Goal: Task Accomplishment & Management: Manage account settings

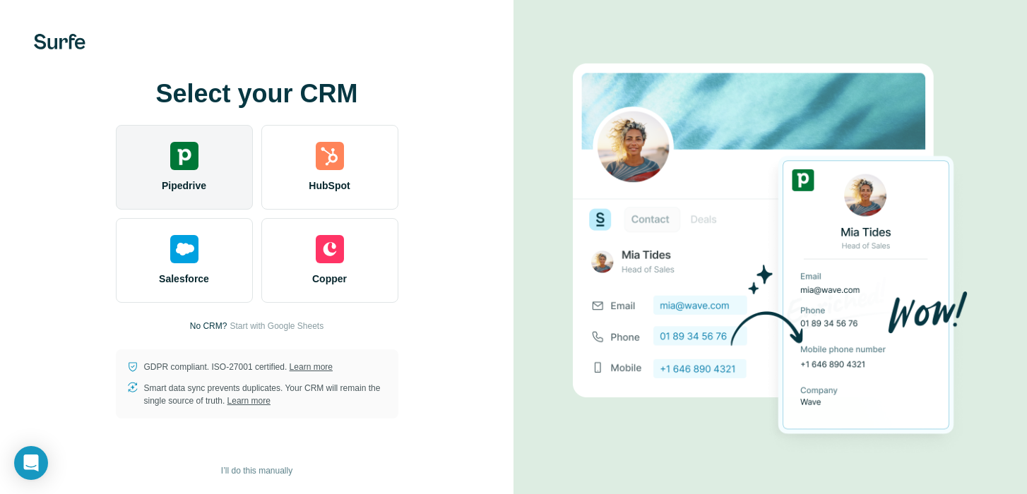
click at [199, 170] on div "Pipedrive" at bounding box center [184, 167] width 137 height 85
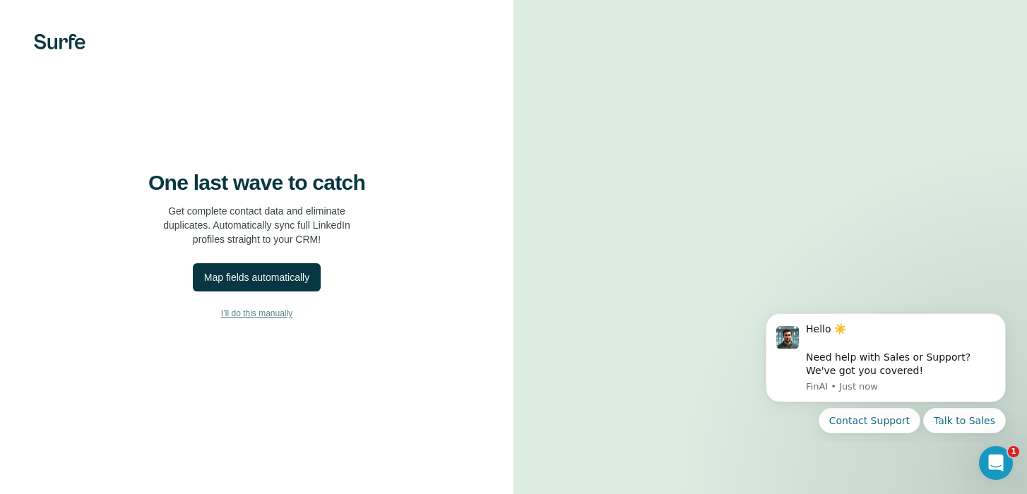
click at [261, 320] on span "I’ll do this manually" at bounding box center [256, 313] width 71 height 13
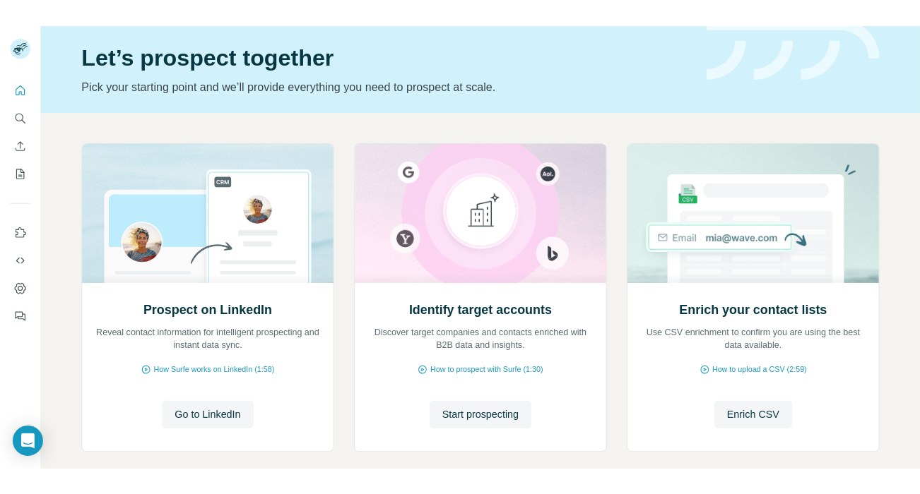
scroll to position [116, 0]
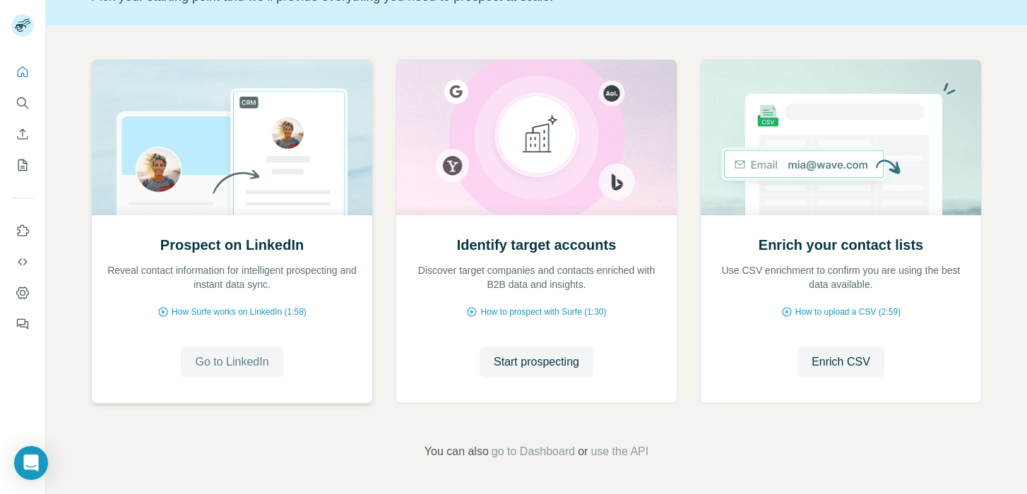
click at [254, 362] on span "Go to LinkedIn" at bounding box center [231, 362] width 73 height 17
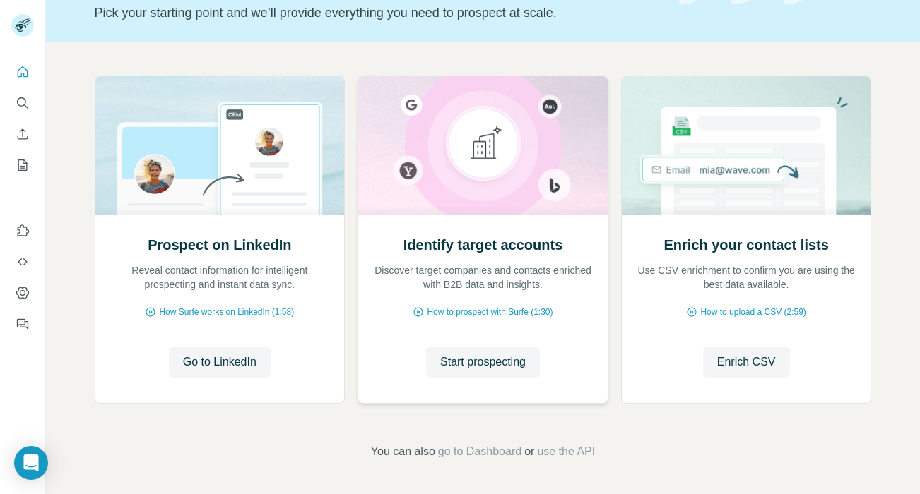
scroll to position [0, 0]
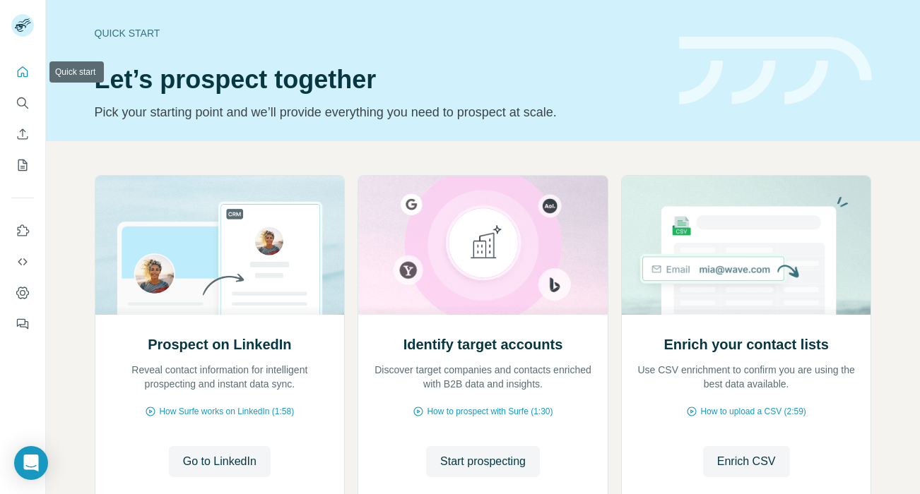
click at [28, 72] on icon "Quick start" at bounding box center [23, 72] width 14 height 14
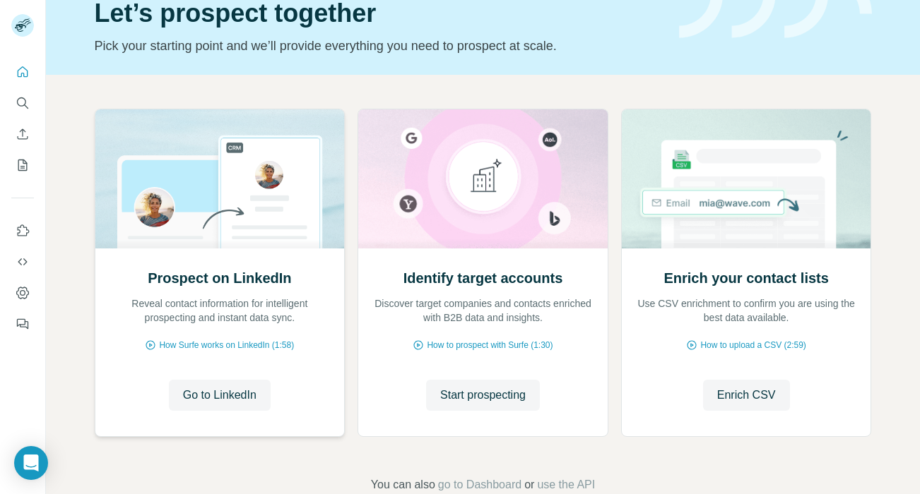
scroll to position [100, 0]
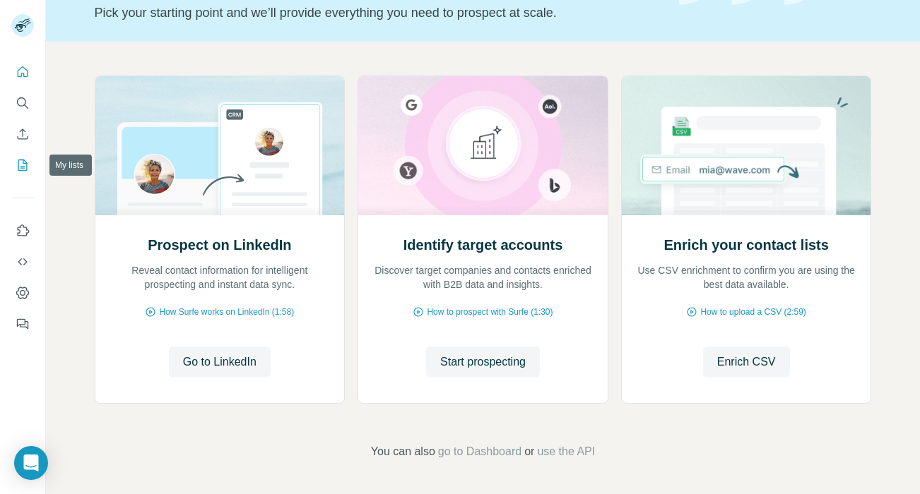
click at [24, 165] on icon "My lists" at bounding box center [23, 165] width 14 height 14
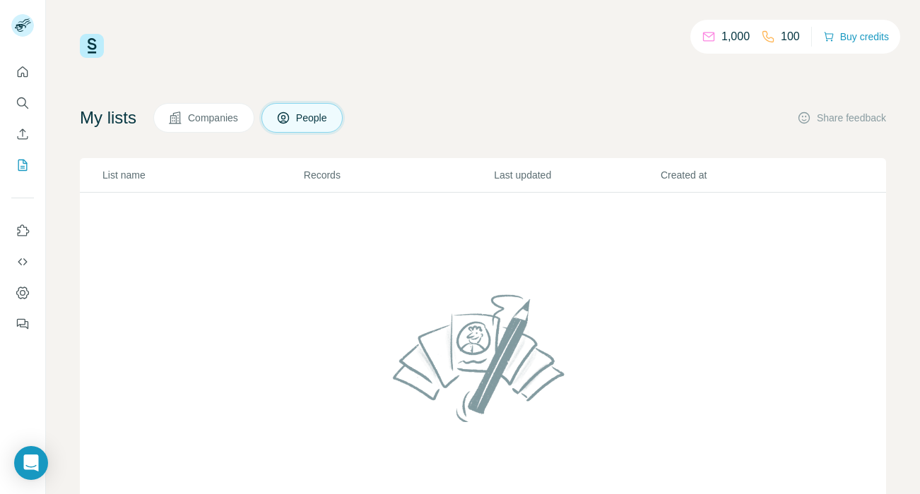
click at [220, 118] on span "Companies" at bounding box center [214, 118] width 52 height 14
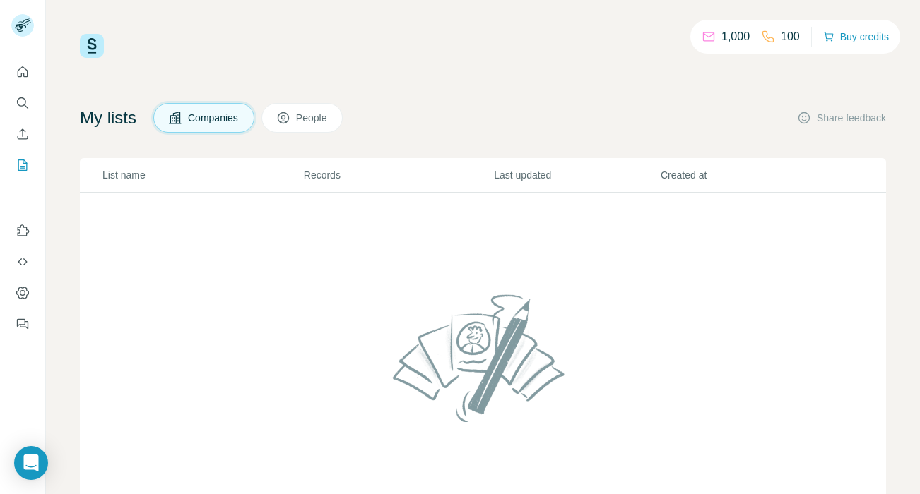
click at [280, 121] on button "People" at bounding box center [302, 118] width 82 height 30
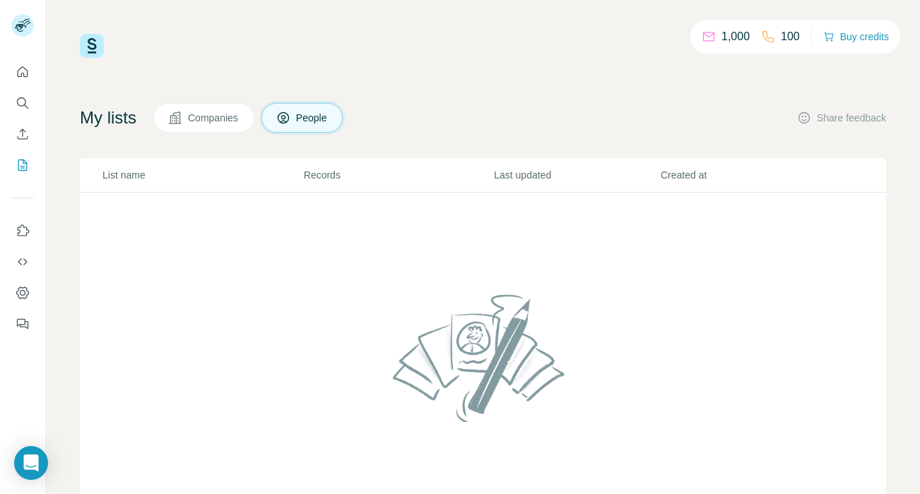
click at [143, 174] on p "List name" at bounding box center [202, 175] width 200 height 14
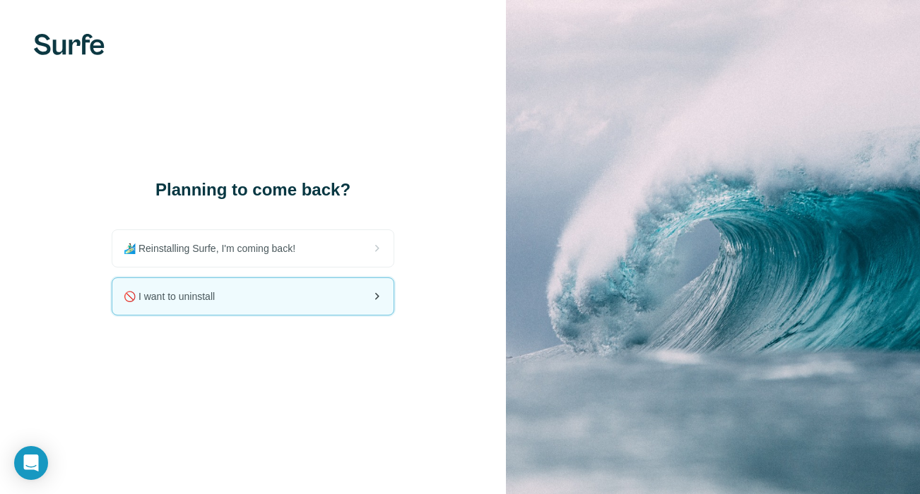
click at [275, 290] on div "🚫 I want to uninstall" at bounding box center [252, 296] width 281 height 37
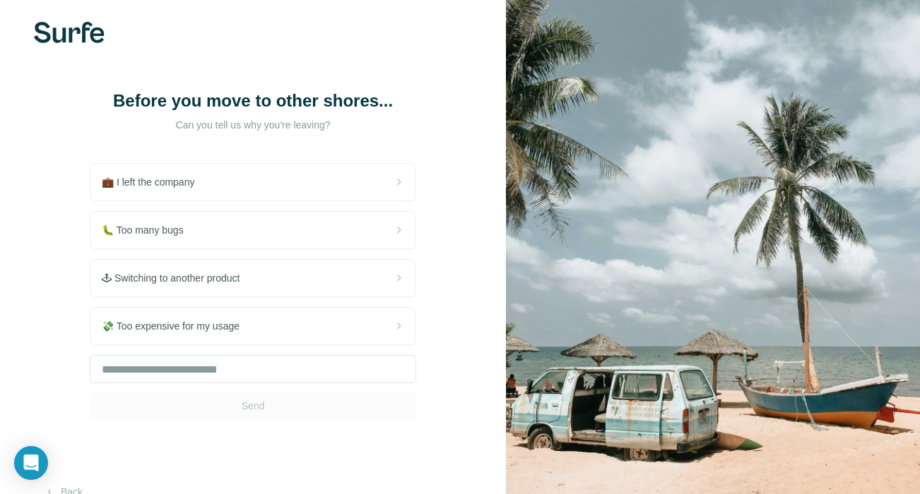
scroll to position [29, 0]
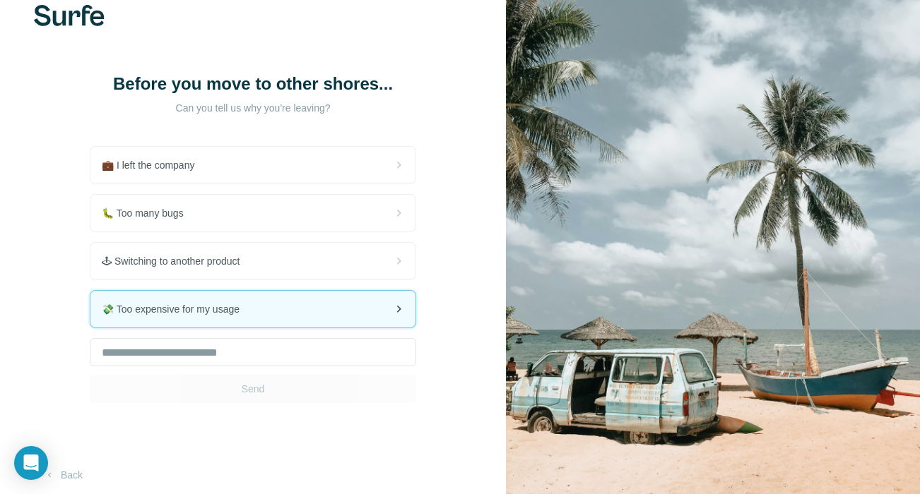
click at [245, 328] on div "💸 Too expensive for my usage" at bounding box center [252, 309] width 325 height 37
